Goal: Information Seeking & Learning: Learn about a topic

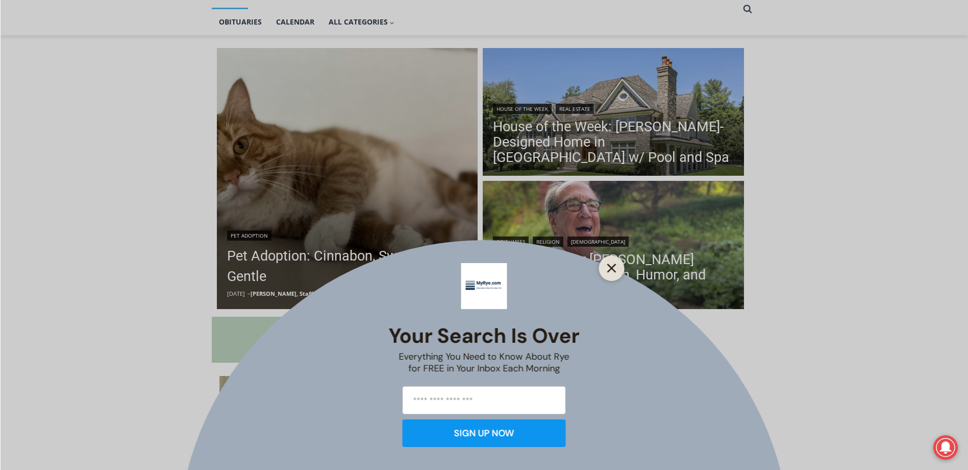
click at [614, 268] on icon "Close" at bounding box center [611, 267] width 9 height 9
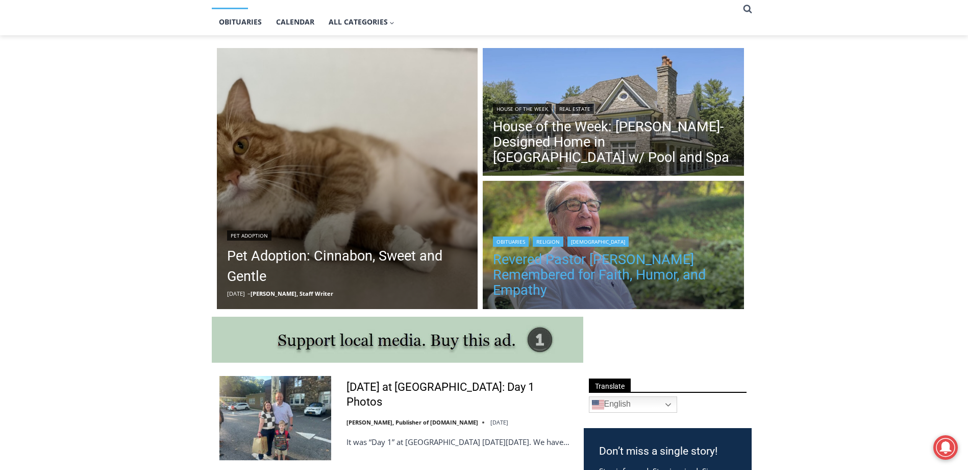
click at [578, 265] on link "Revered Pastor [PERSON_NAME] Remembered for Faith, Humor, and Empathy" at bounding box center [613, 275] width 241 height 46
